Goal: Communication & Community: Ask a question

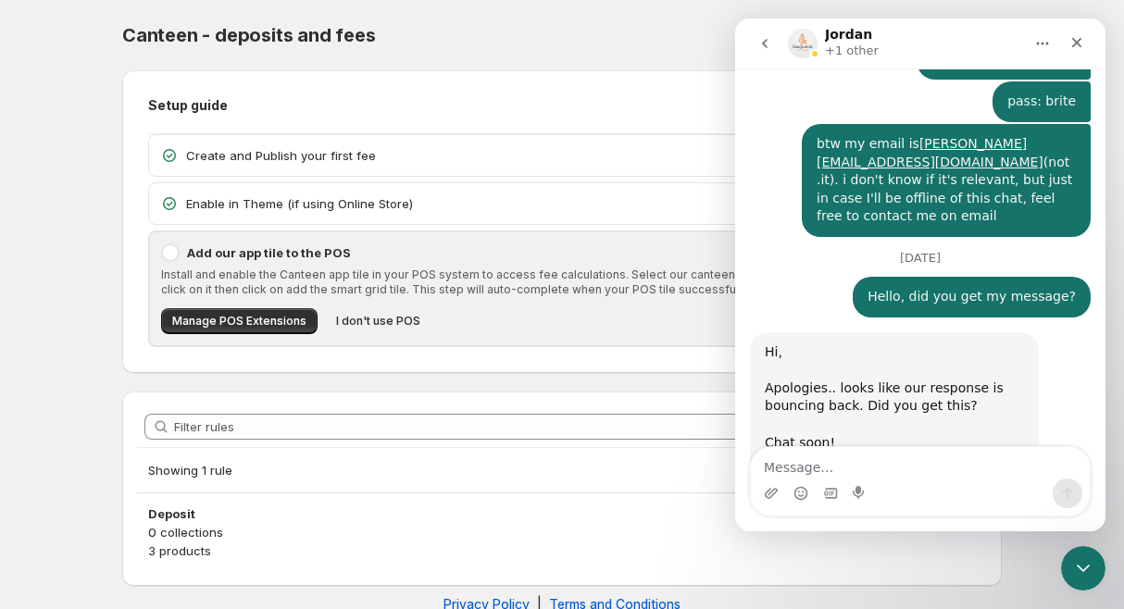
scroll to position [1331, 0]
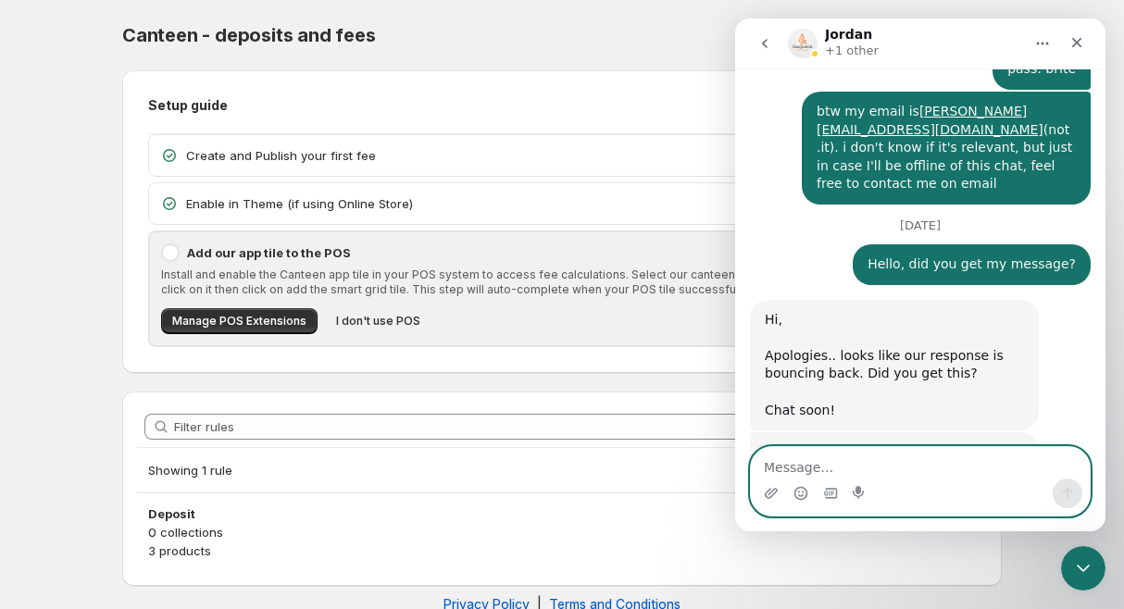
click at [835, 467] on textarea "Message…" at bounding box center [920, 462] width 339 height 31
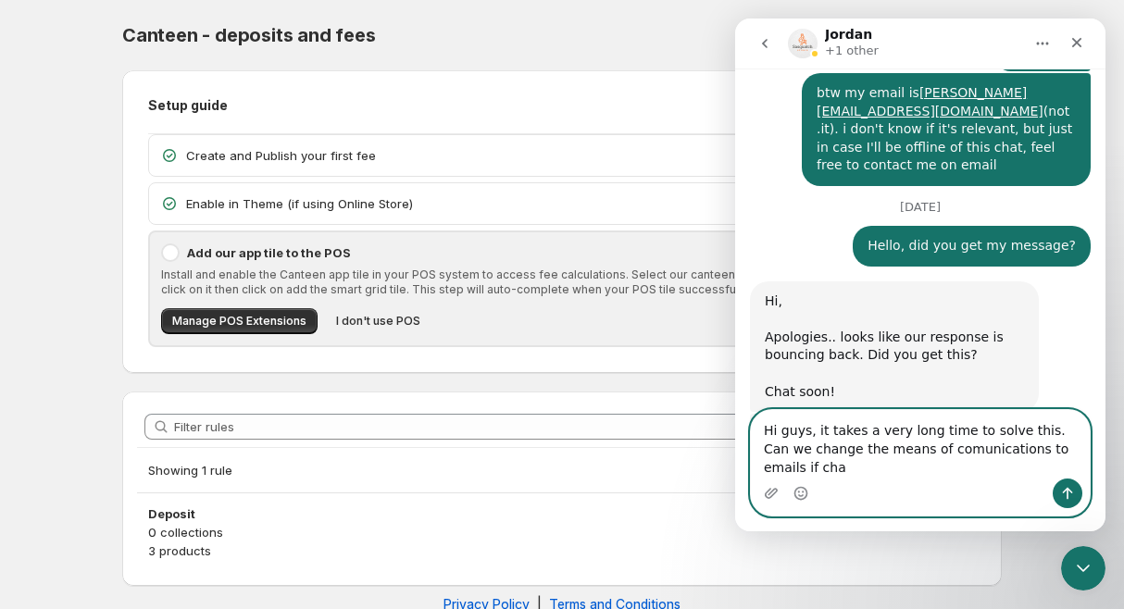
scroll to position [1368, 0]
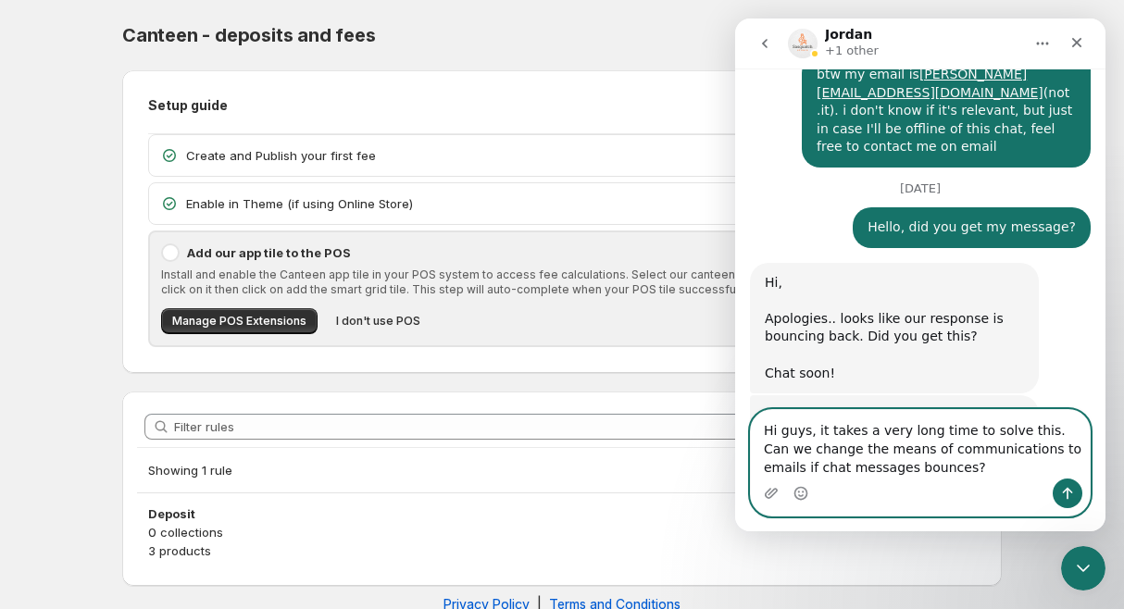
click at [937, 462] on textarea "Hi guys, it takes a very long time to solve this. Can we change the means of co…" at bounding box center [920, 444] width 339 height 69
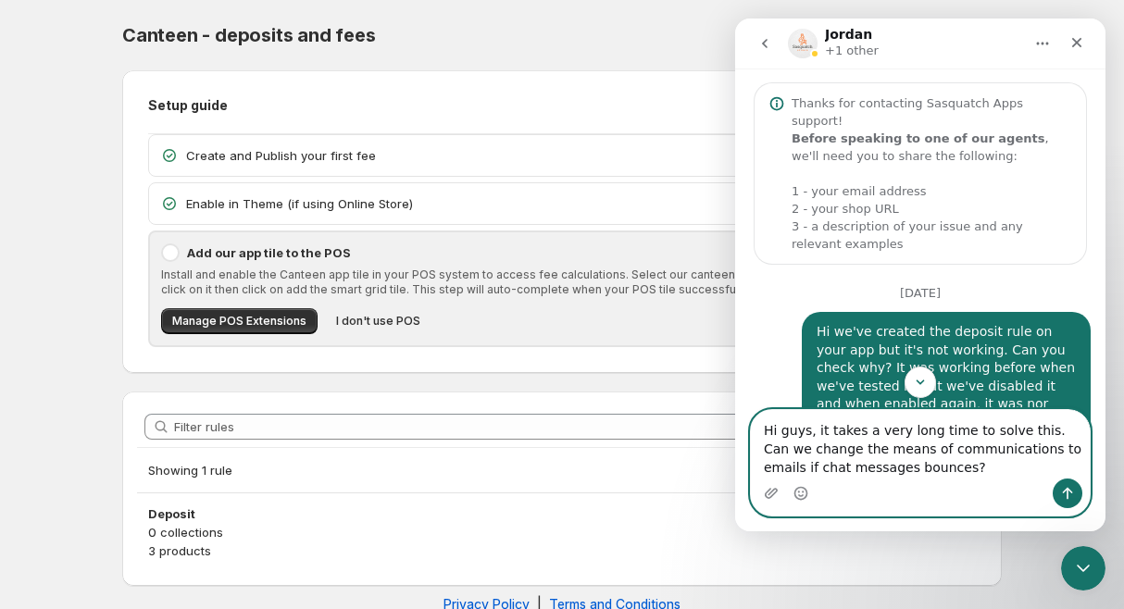
scroll to position [36, 0]
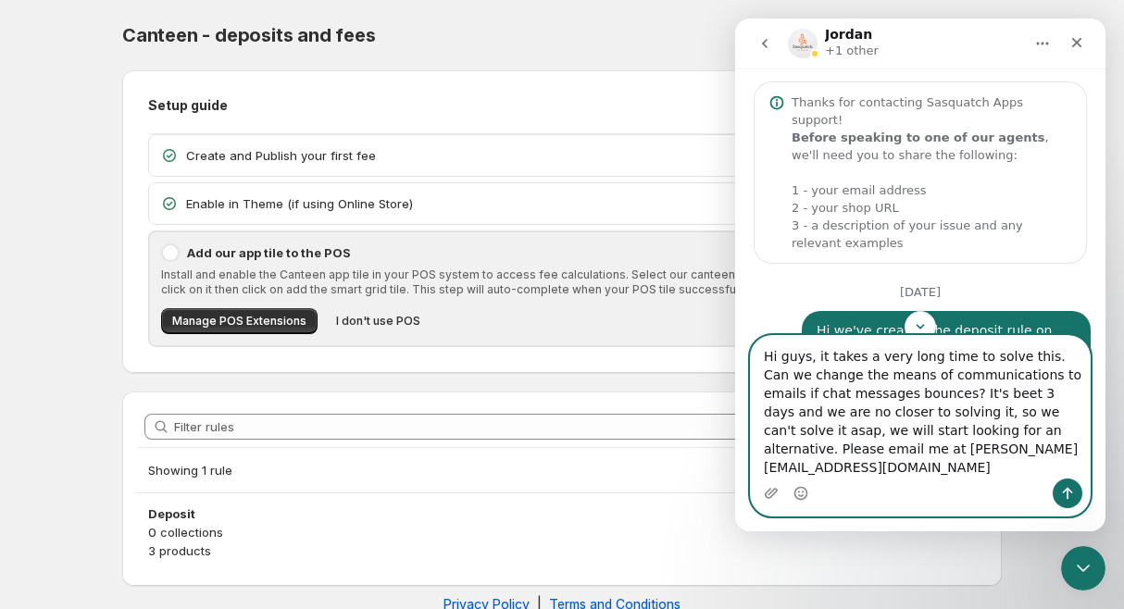
click at [917, 414] on textarea "Hi guys, it takes a very long time to solve this. Can we change the means of co…" at bounding box center [920, 407] width 339 height 143
click at [910, 414] on textarea "Hi guys, it takes a very long time to solve this. Can we change the means of co…" at bounding box center [920, 407] width 339 height 143
click at [783, 395] on textarea "Hi guys, it takes a very long time to solve this. Can we change the means of co…" at bounding box center [920, 407] width 339 height 143
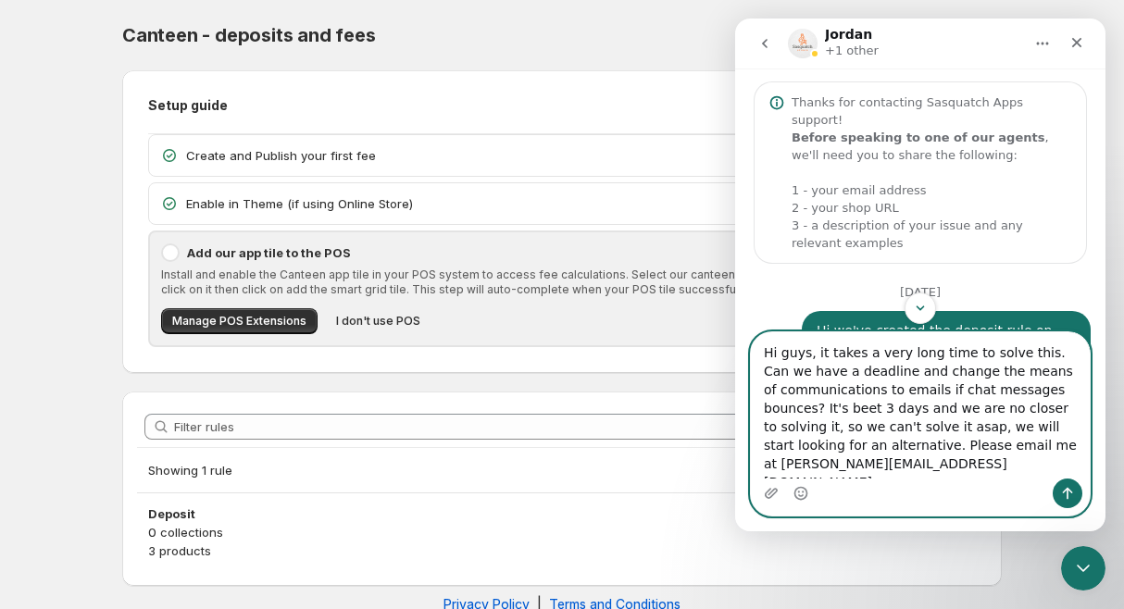
click at [880, 377] on textarea "Hi guys, it takes a very long time to solve this. Can we have a deadline and ch…" at bounding box center [920, 406] width 339 height 146
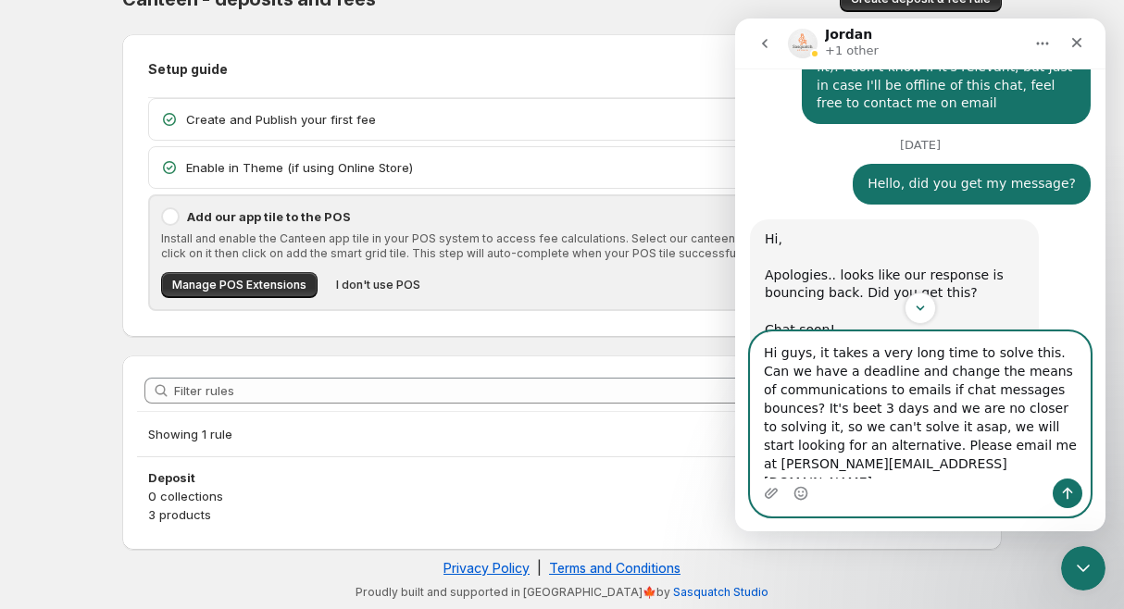
scroll to position [1442, 0]
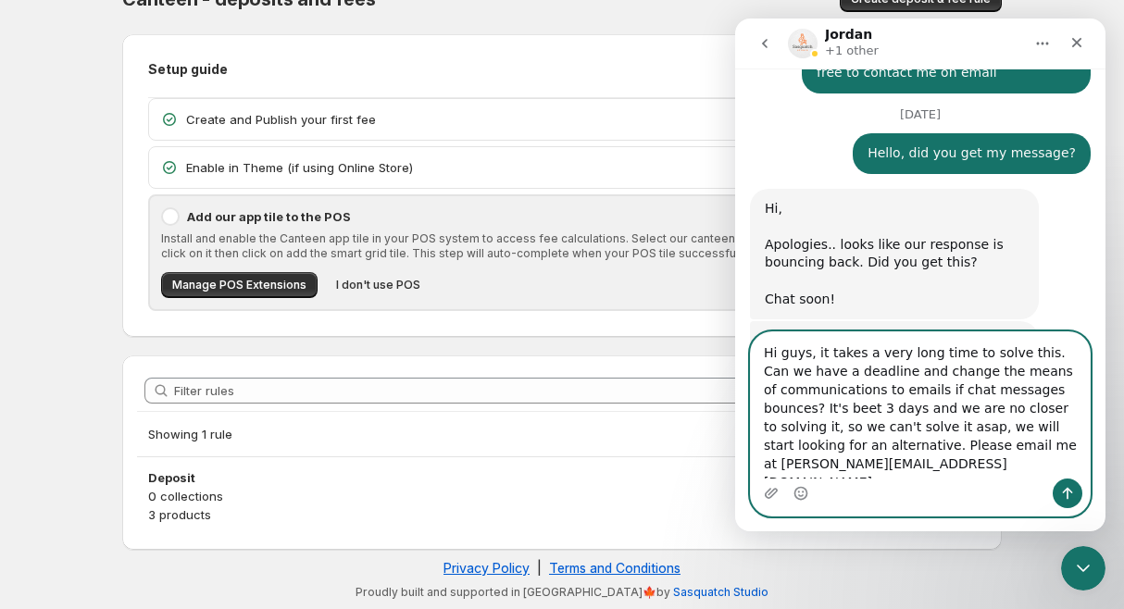
click at [943, 415] on textarea "Hi guys, it takes a very long time to solve this. Can we have a deadline and ch…" at bounding box center [920, 406] width 339 height 146
click at [914, 433] on textarea "Hi guys, it takes a very long time to solve this. Can we have a deadline and ch…" at bounding box center [920, 406] width 339 height 146
click at [957, 433] on textarea "Hi guys, it takes a very long time to solve this. Can we have a deadline and ch…" at bounding box center [920, 406] width 339 height 146
click at [931, 433] on textarea "Hi guys, it takes a very long time to solve this. Can we have a deadline and ch…" at bounding box center [920, 406] width 339 height 146
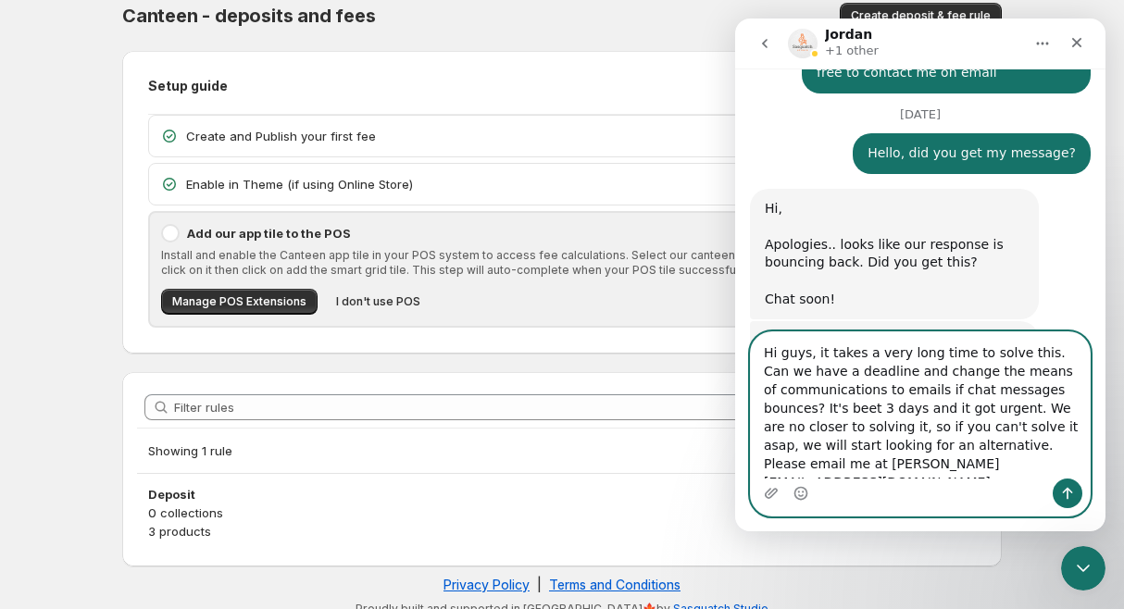
scroll to position [17, 0]
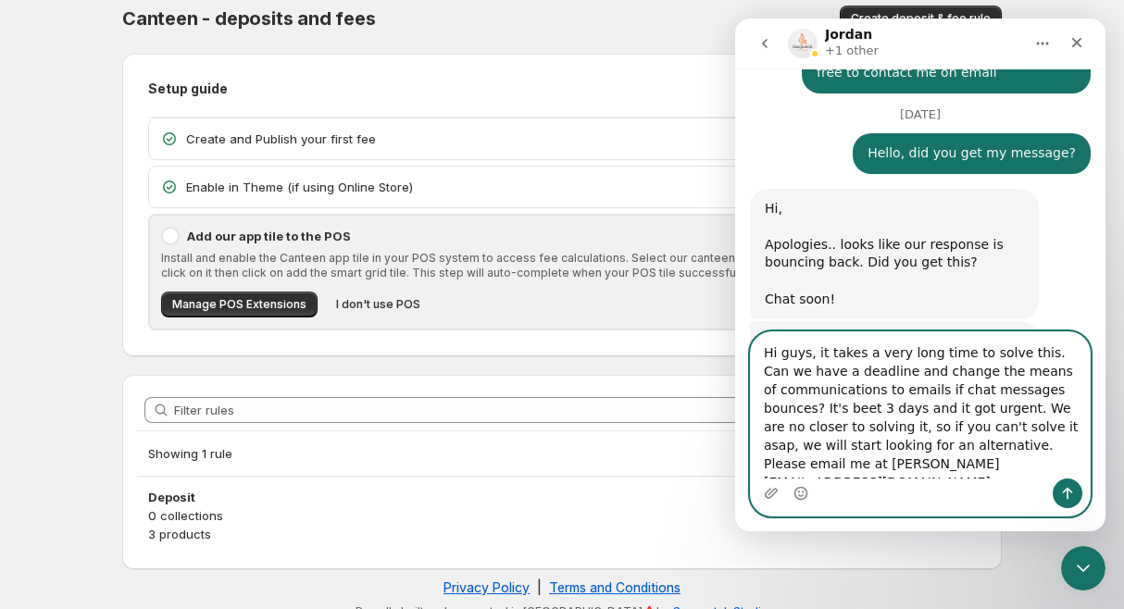
click at [1026, 415] on textarea "Hi guys, it takes a very long time to solve this. Can we have a deadline and ch…" at bounding box center [920, 406] width 339 height 146
click at [1037, 415] on textarea "Hi guys, it takes a very long time to solve this. Can we have a deadline and ch…" at bounding box center [920, 406] width 339 height 146
type textarea "Hi guys, it takes a very long time to solve this. Can we have a deadline and ch…"
click at [1075, 491] on button "Send a message…" at bounding box center [1068, 494] width 30 height 30
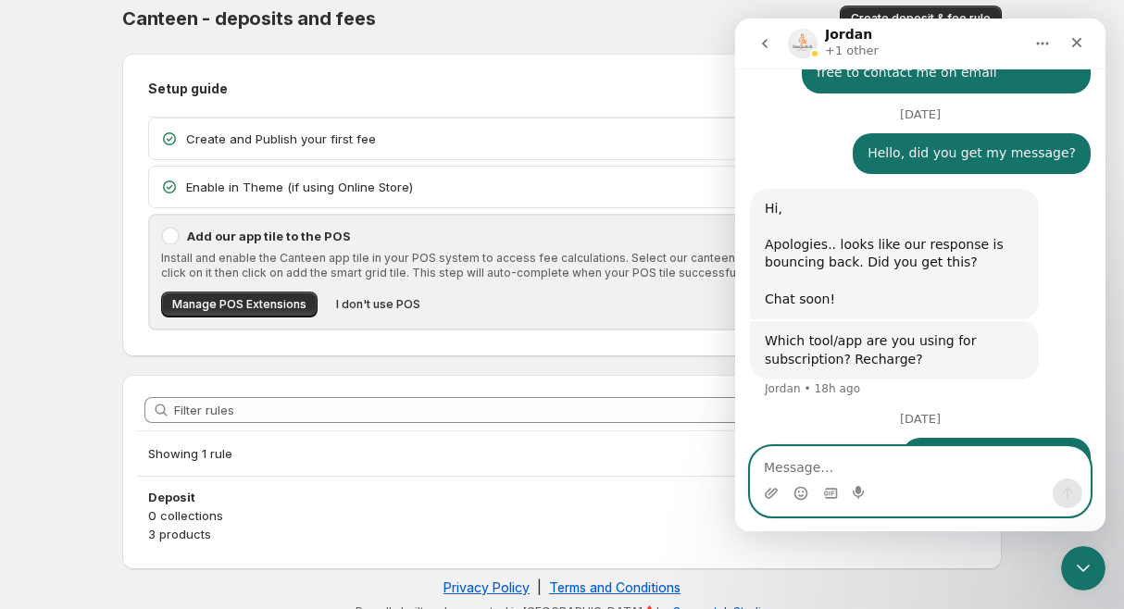
scroll to position [1513, 0]
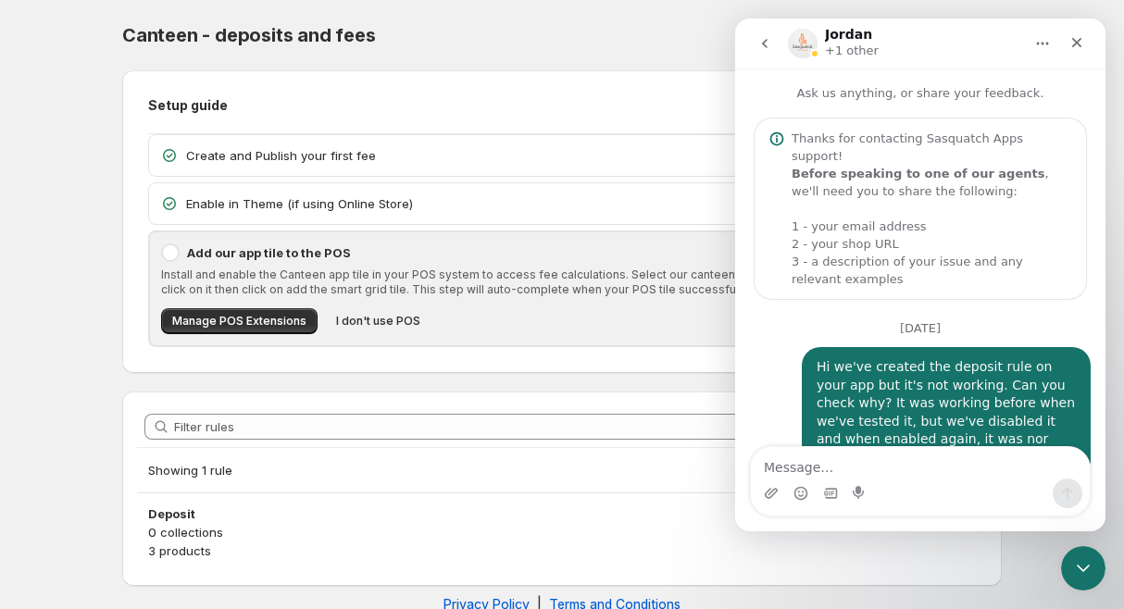
scroll to position [1513, 0]
